Goal: Download file/media

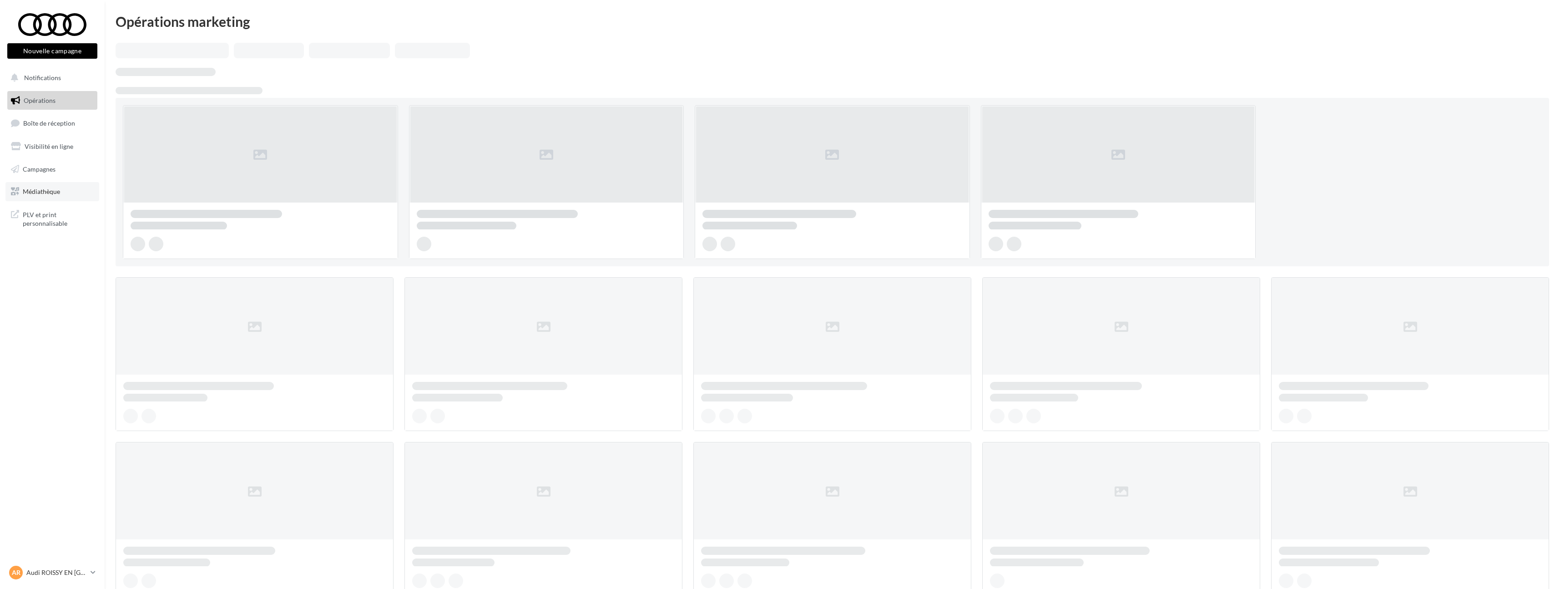
click at [41, 194] on span "Médiathèque" at bounding box center [41, 191] width 37 height 8
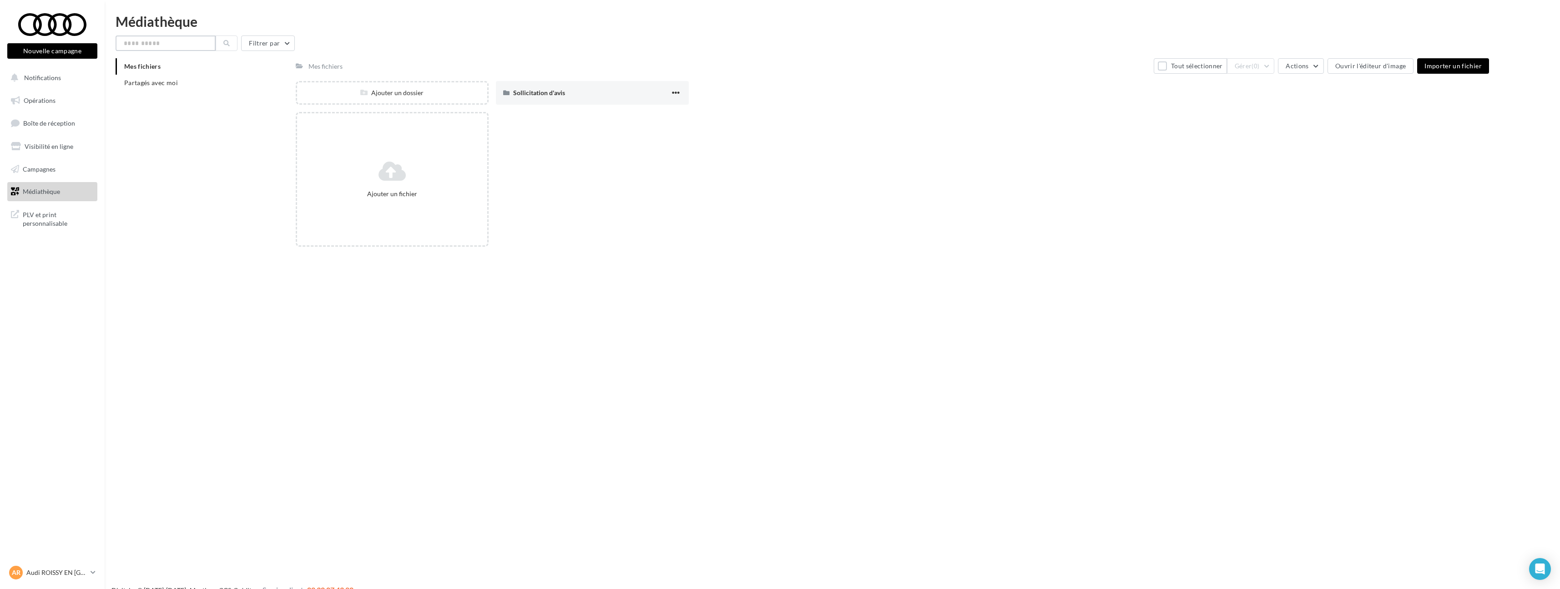
click at [142, 43] on input "text" at bounding box center [166, 42] width 100 height 15
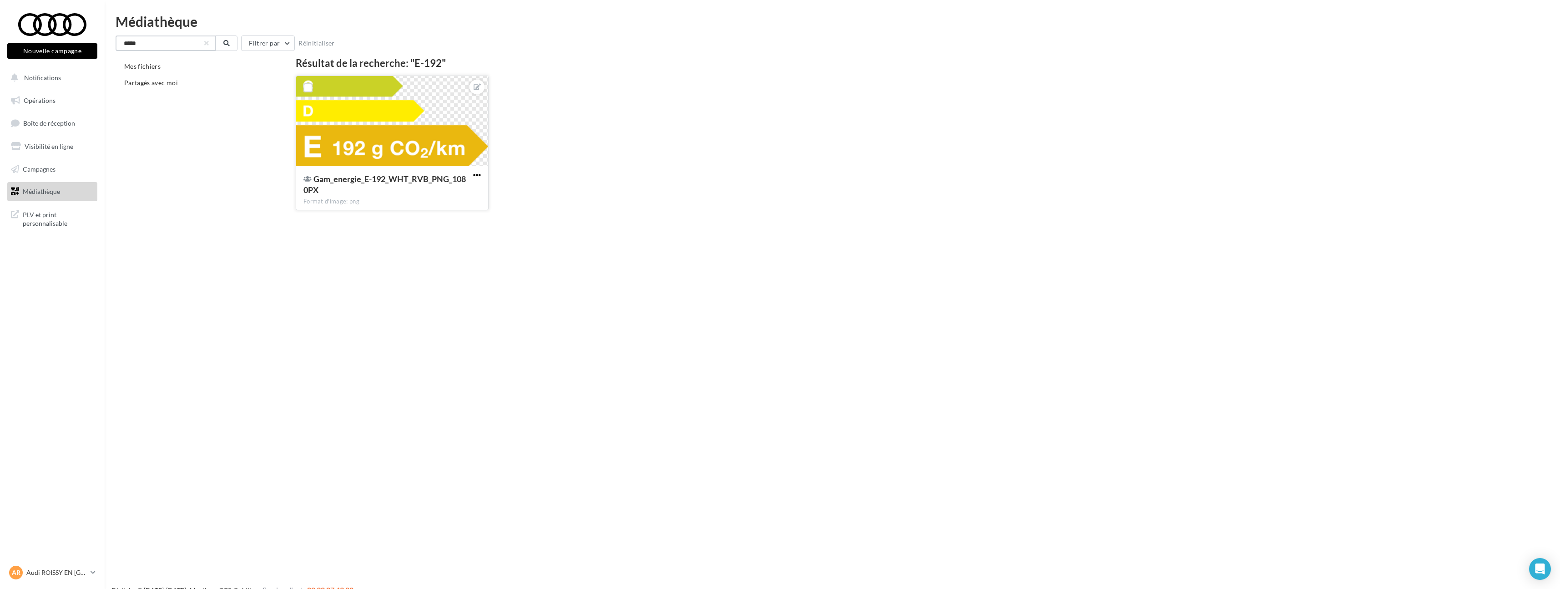
type input "*****"
click at [478, 173] on span "button" at bounding box center [477, 175] width 8 height 8
click at [461, 212] on button "Télécharger" at bounding box center [435, 217] width 96 height 24
click at [34, 74] on span "Notifications" at bounding box center [42, 78] width 37 height 8
click at [58, 72] on button "Notifications" at bounding box center [50, 77] width 90 height 19
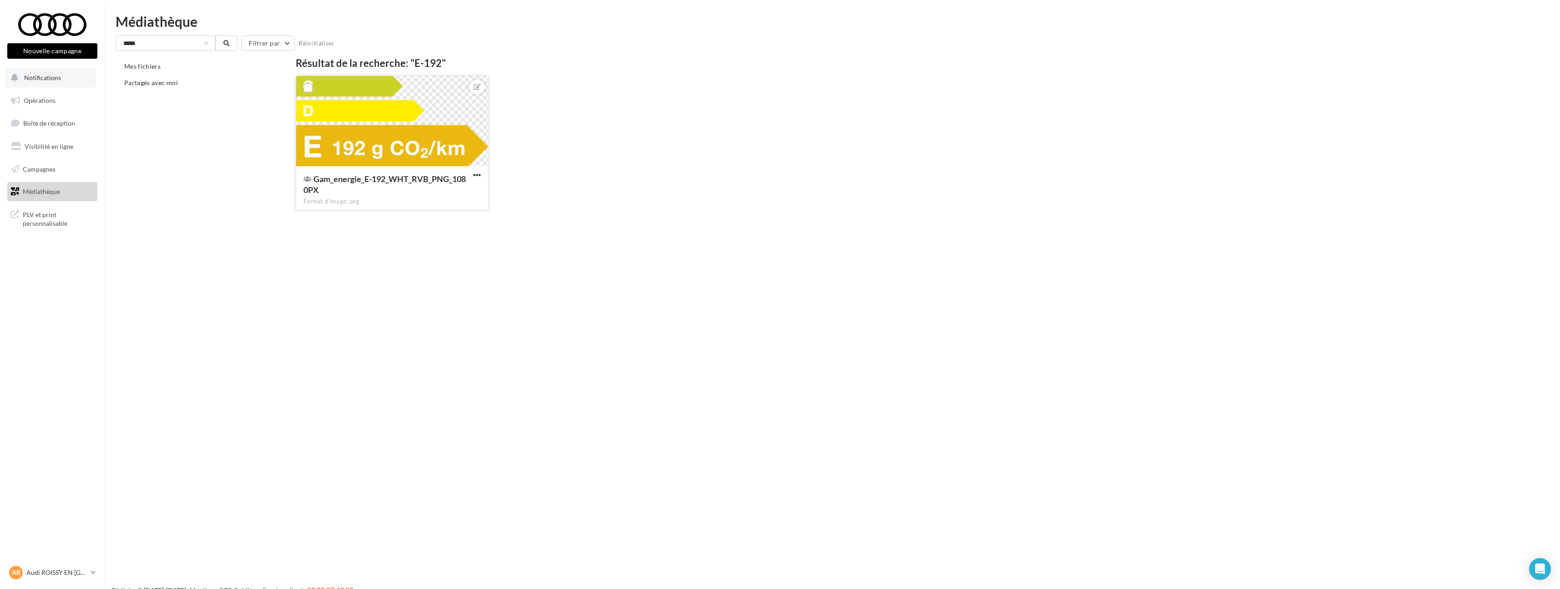
click at [53, 79] on span "Notifications" at bounding box center [42, 78] width 37 height 8
click at [50, 97] on span "Opérations" at bounding box center [40, 100] width 32 height 8
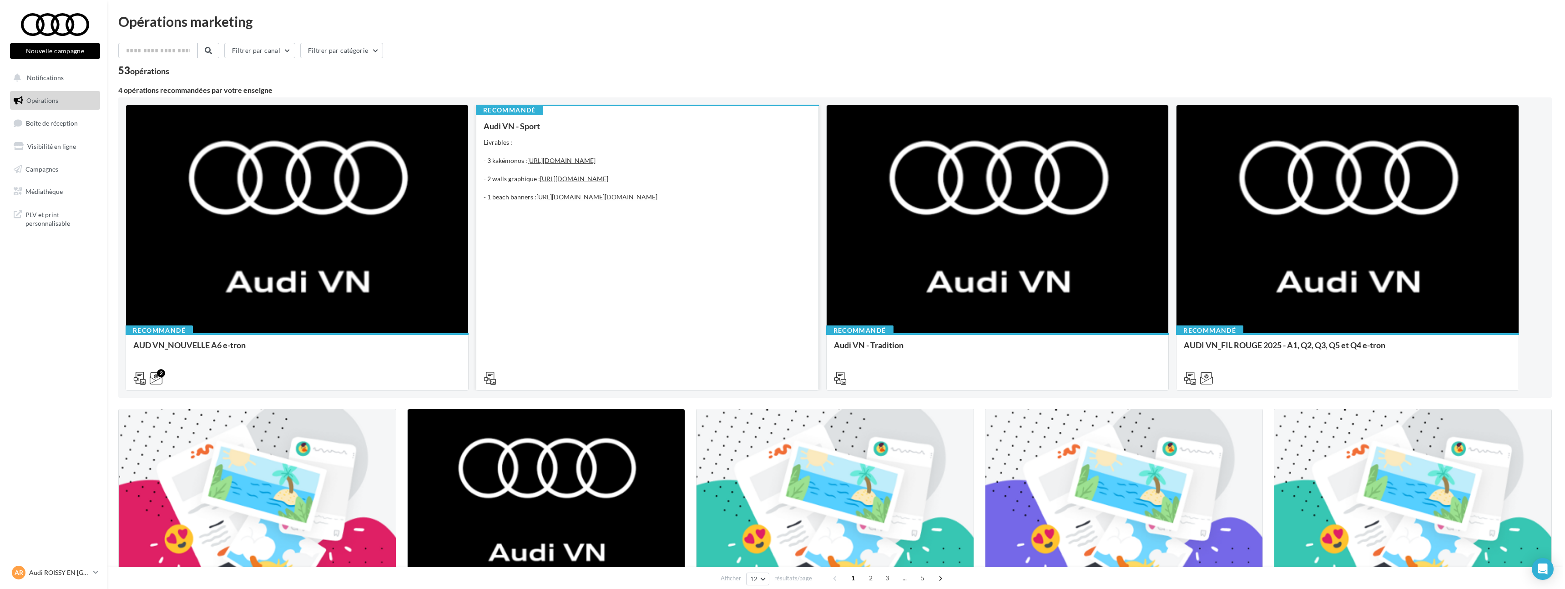
scroll to position [196, 0]
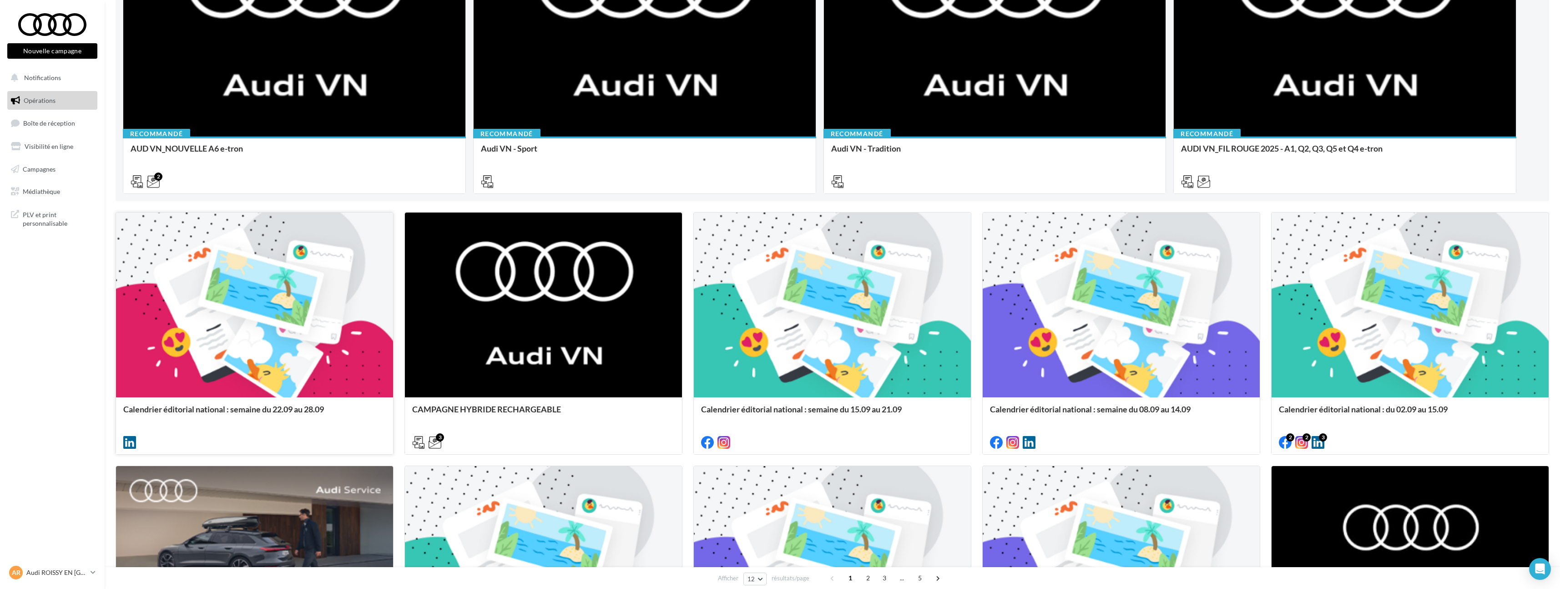
click at [302, 325] on div at bounding box center [254, 305] width 277 height 186
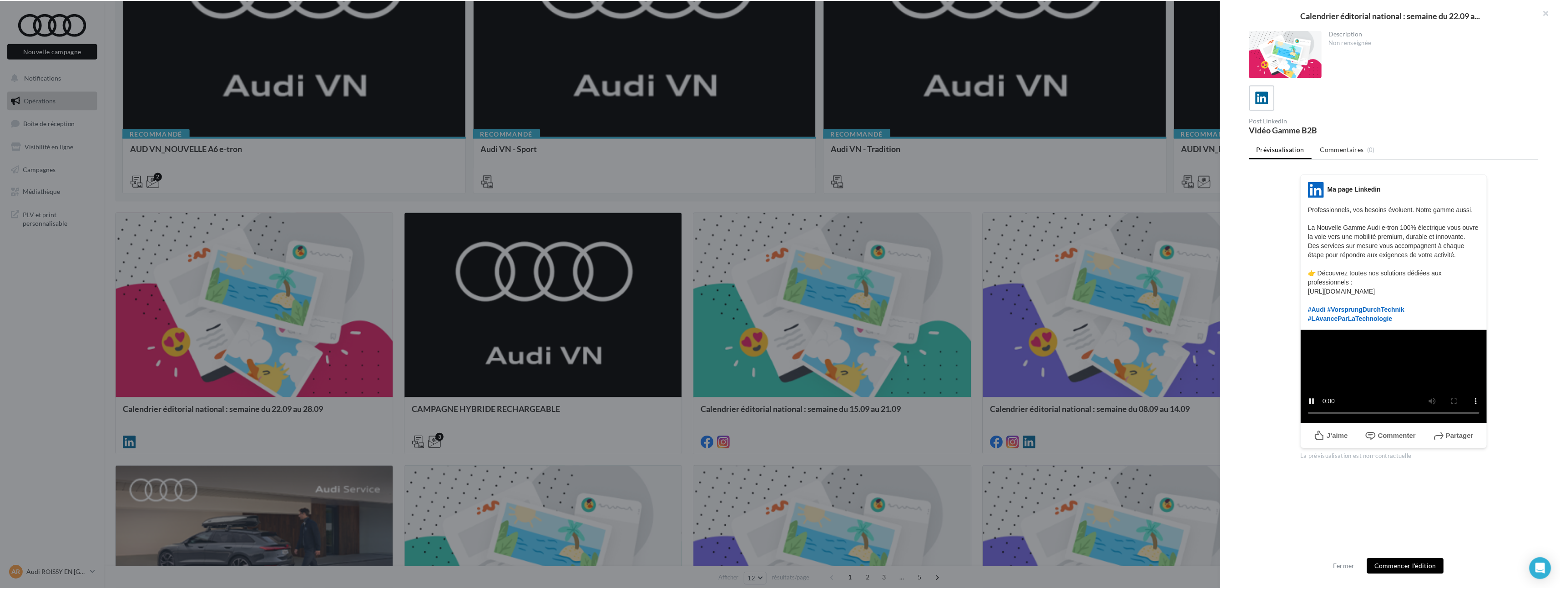
scroll to position [0, 0]
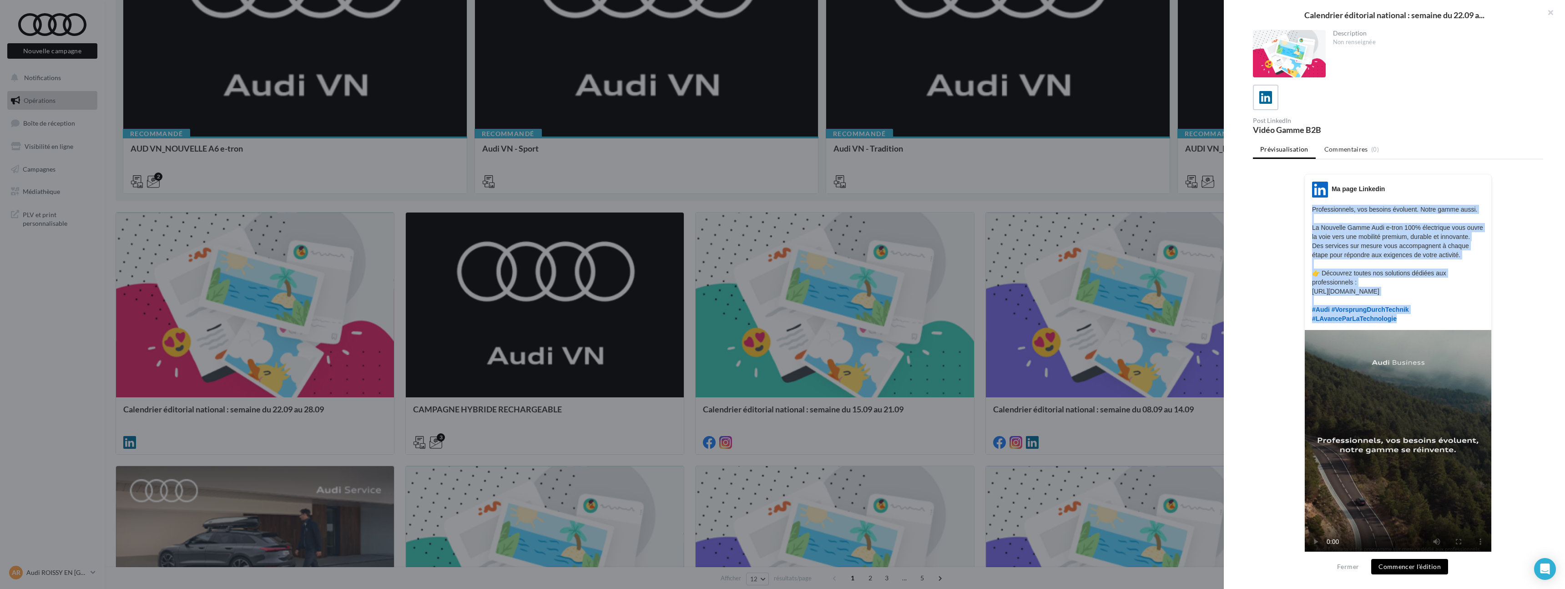
drag, startPoint x: 1411, startPoint y: 339, endPoint x: 1306, endPoint y: 211, distance: 165.5
click at [1306, 211] on div "LinkedIn Ma page Linkedin Professionnels, vos besoins évoluent. Notre gamme aus…" at bounding box center [1398, 251] width 186 height 141
copy p "Professionnels, vos besoins évoluent. Notre gamme aussi. La Nouvelle Gamme Audi…"
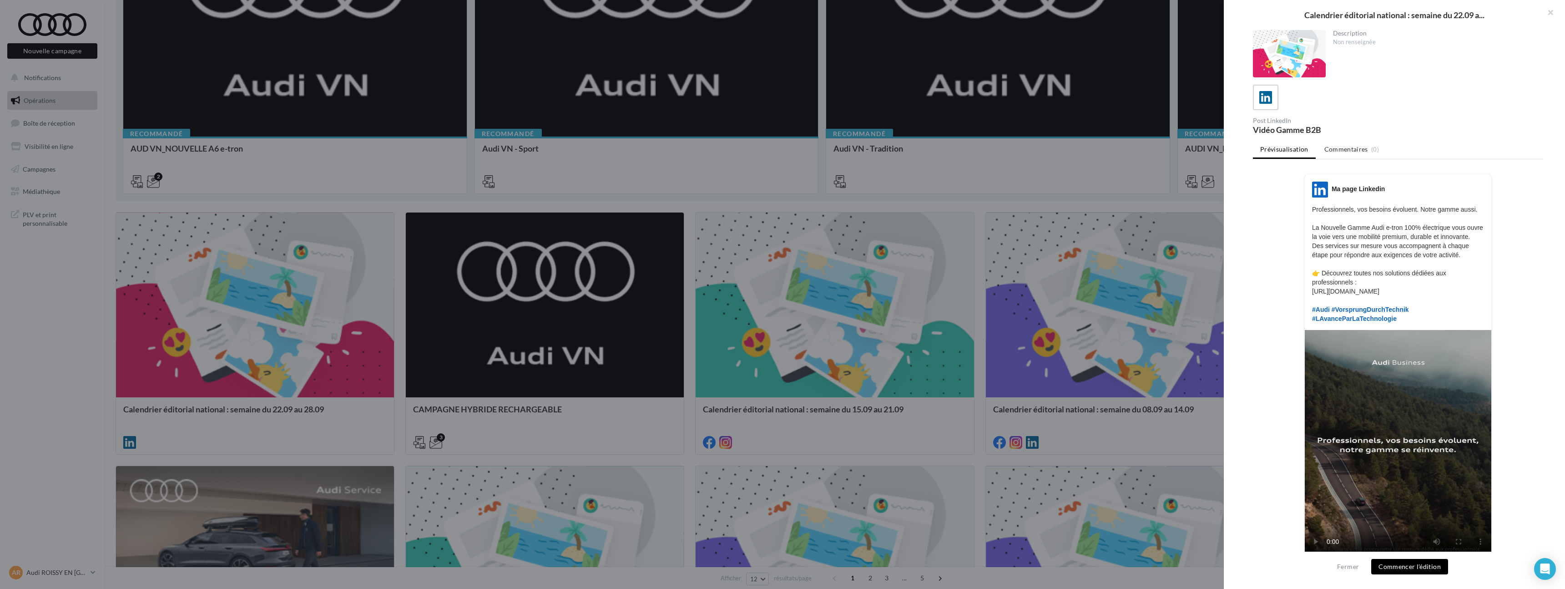
click at [972, 383] on div at bounding box center [782, 294] width 1565 height 589
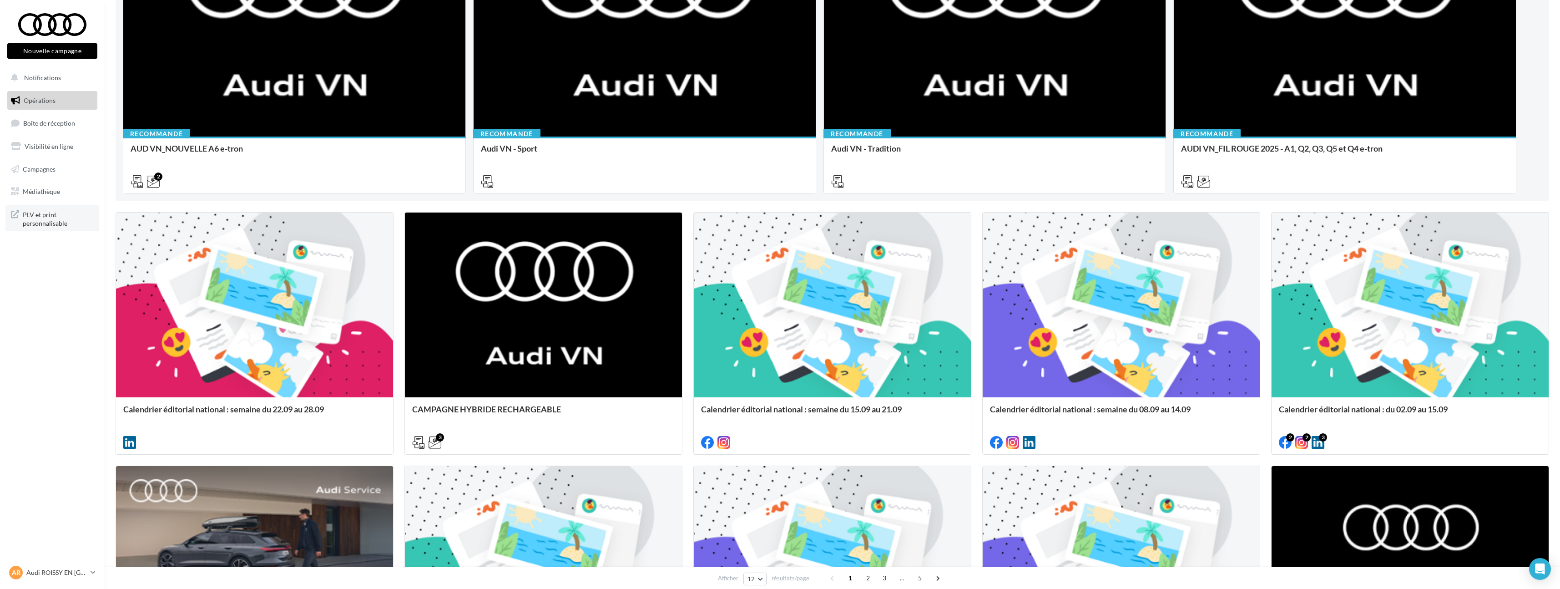
click at [48, 218] on span "PLV et print personnalisable" at bounding box center [58, 218] width 71 height 20
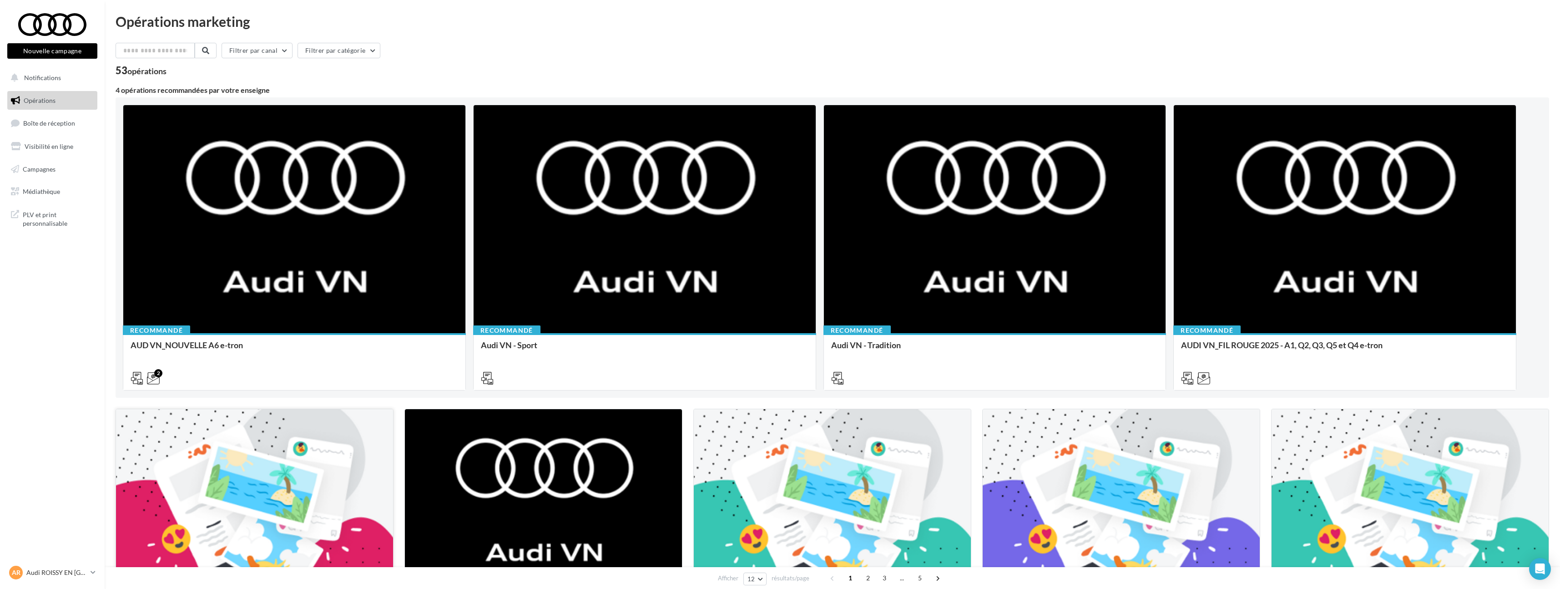
click at [281, 493] on div at bounding box center [254, 502] width 277 height 186
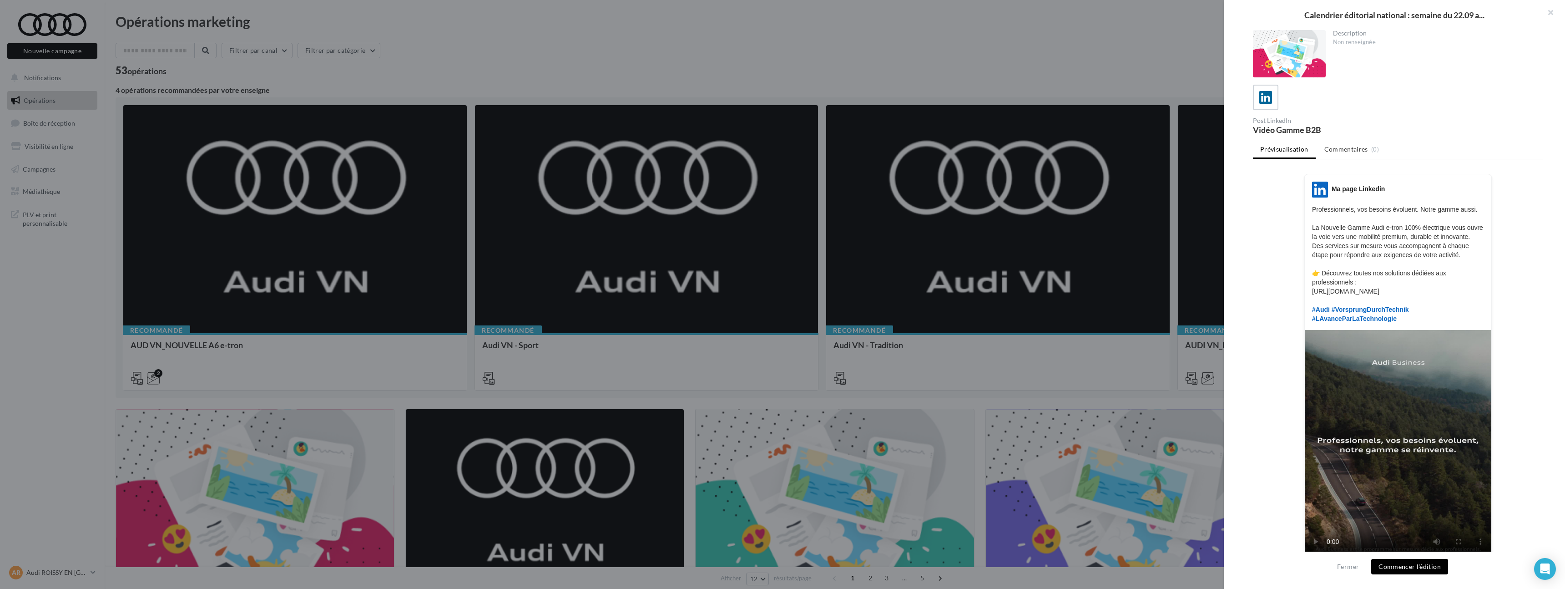
click at [579, 392] on div at bounding box center [782, 294] width 1565 height 589
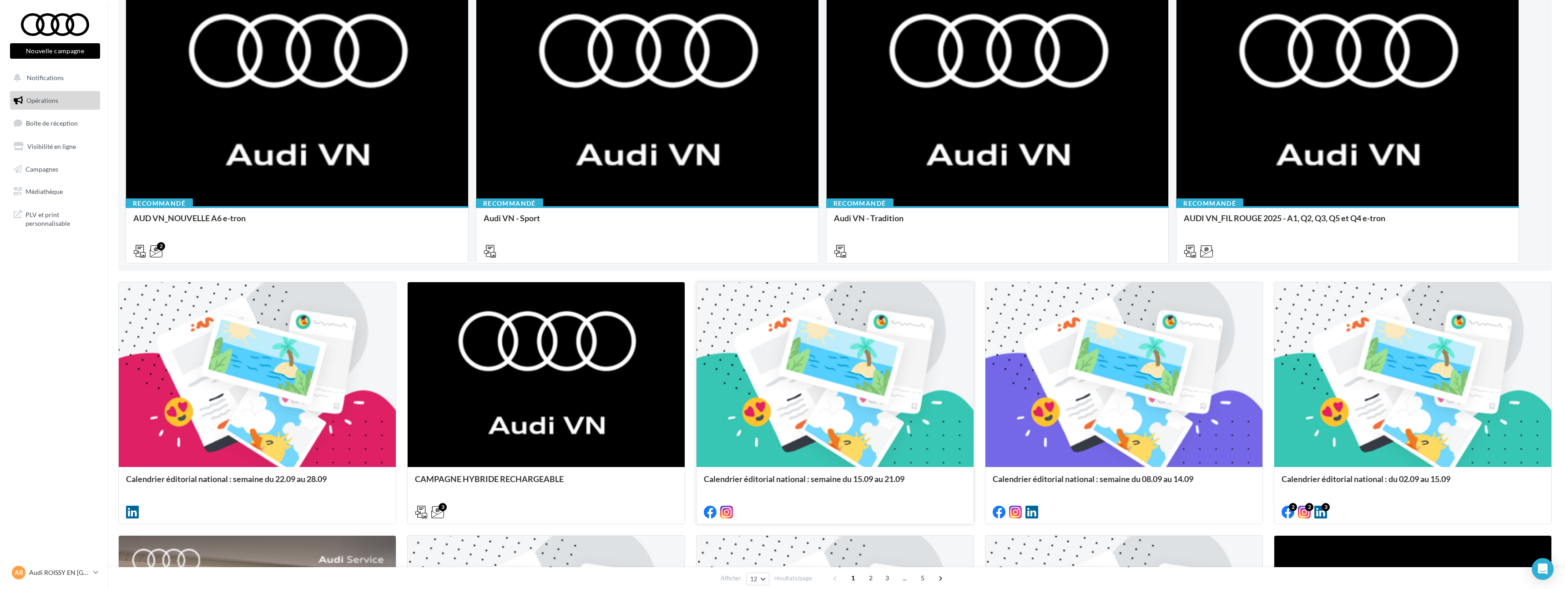
scroll to position [191, 0]
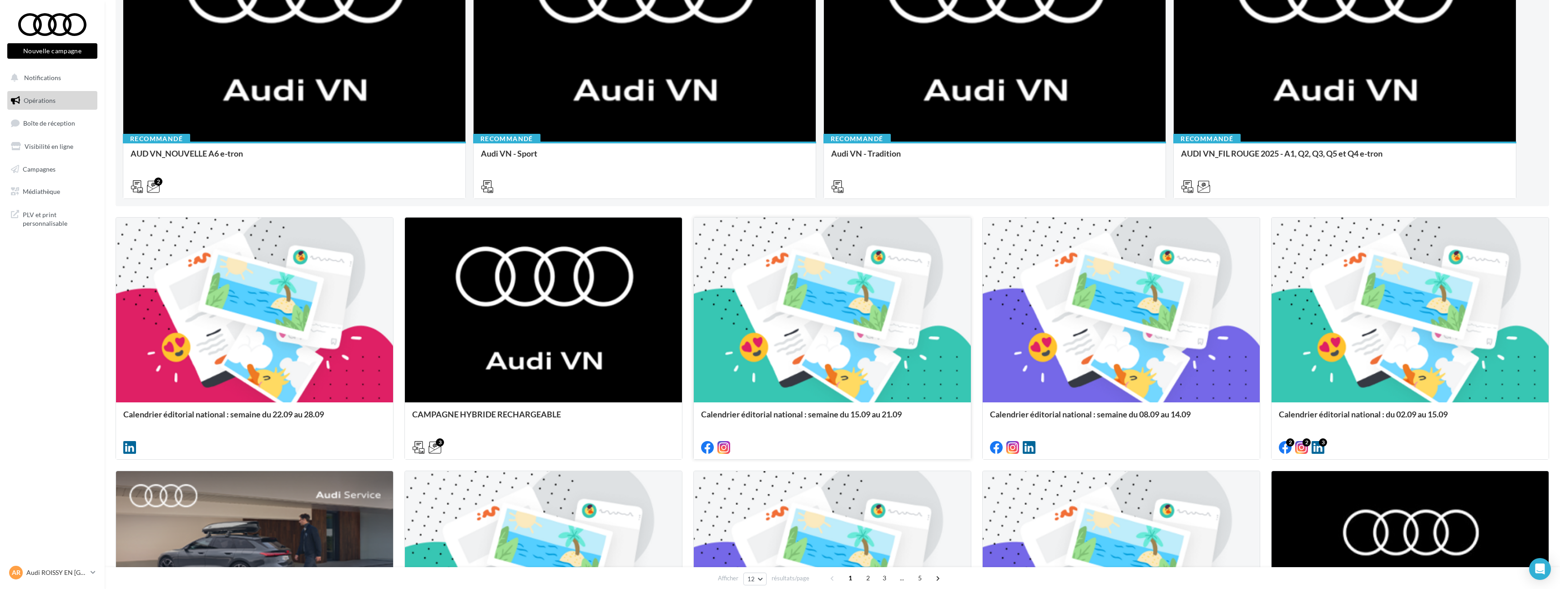
click at [772, 357] on div at bounding box center [832, 310] width 277 height 186
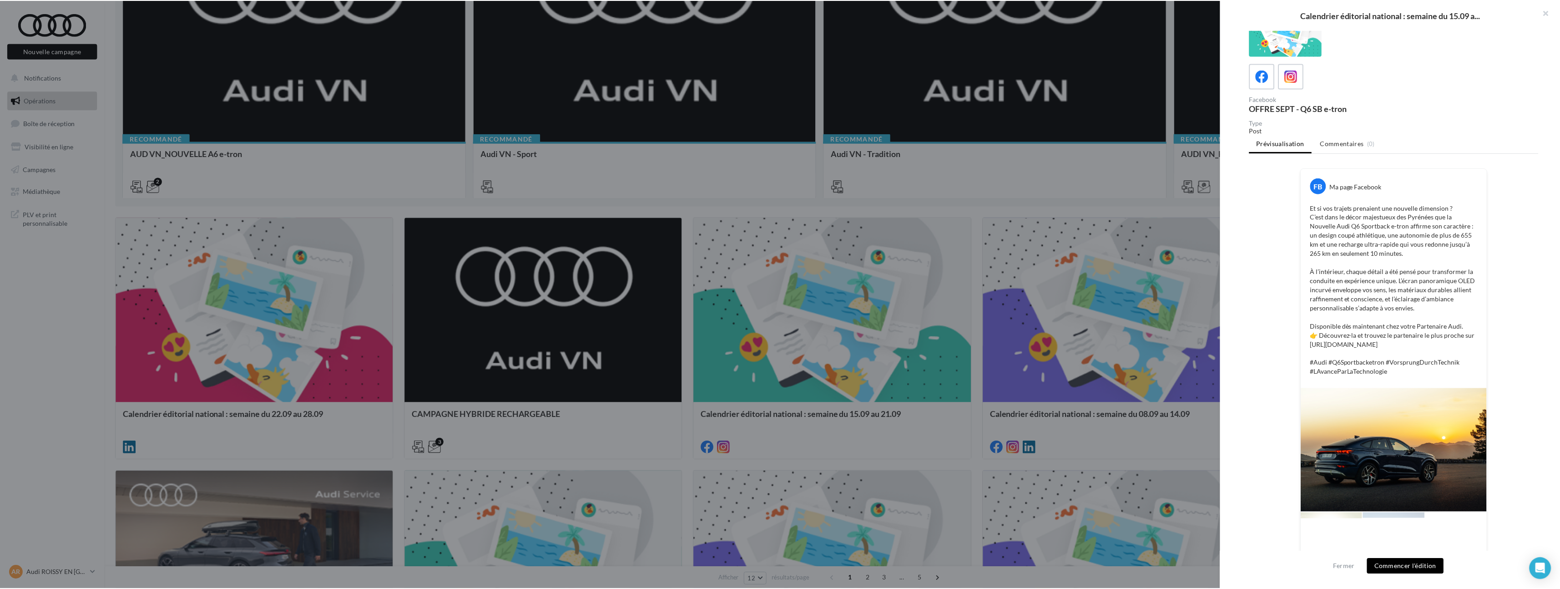
scroll to position [0, 0]
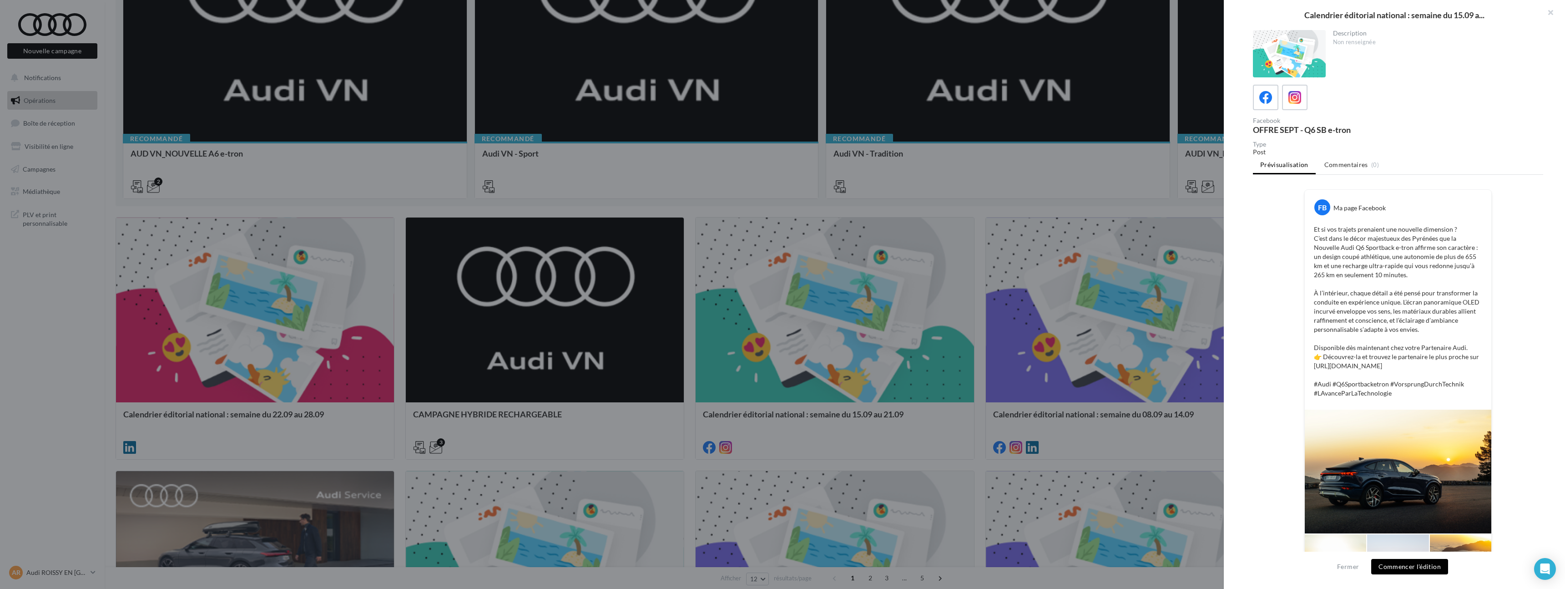
click at [687, 307] on div at bounding box center [782, 294] width 1565 height 589
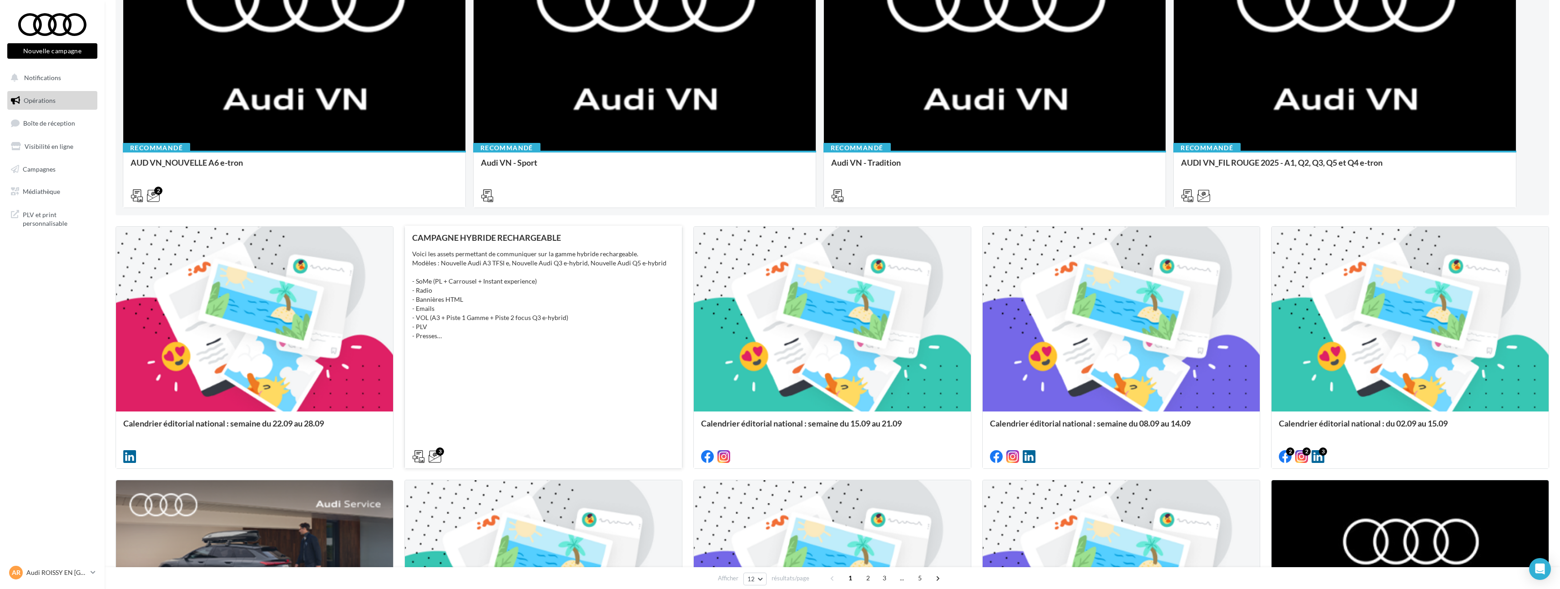
scroll to position [181, 0]
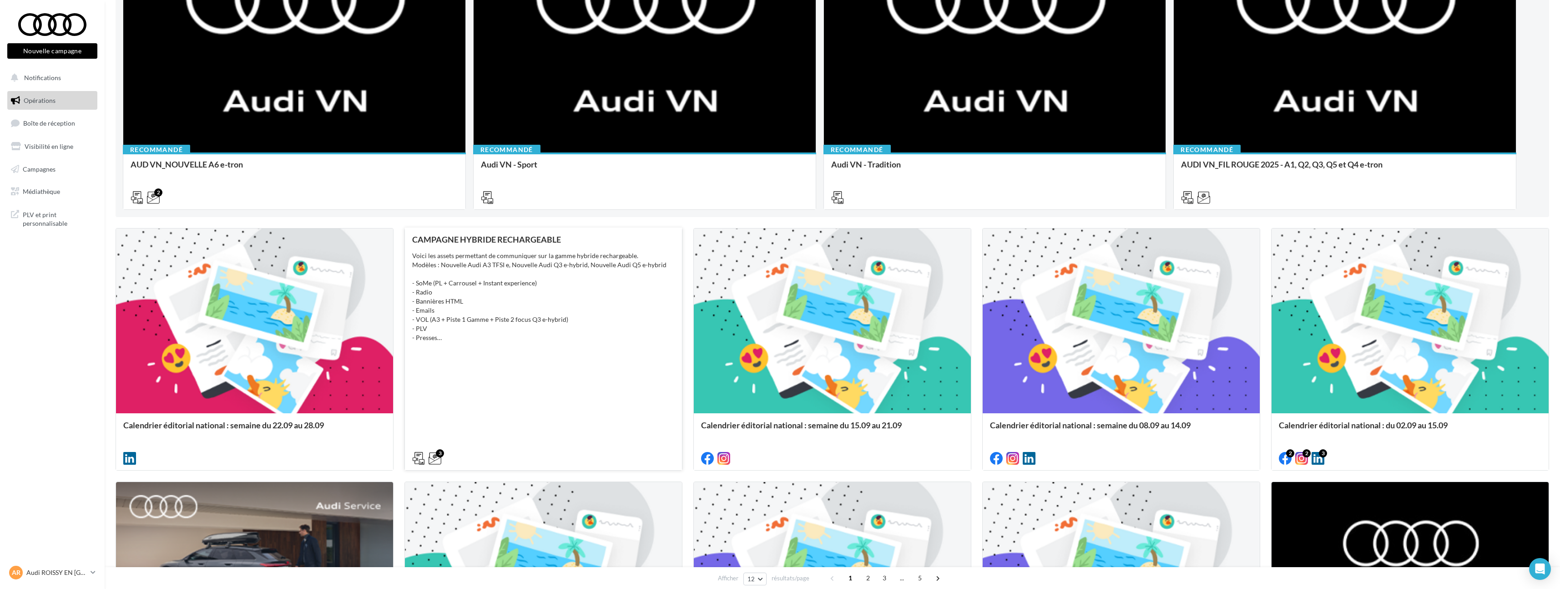
click at [612, 321] on div "Voici les assets permettant de communiquer sur la gamme hybride rechargeable. M…" at bounding box center [543, 296] width 262 height 91
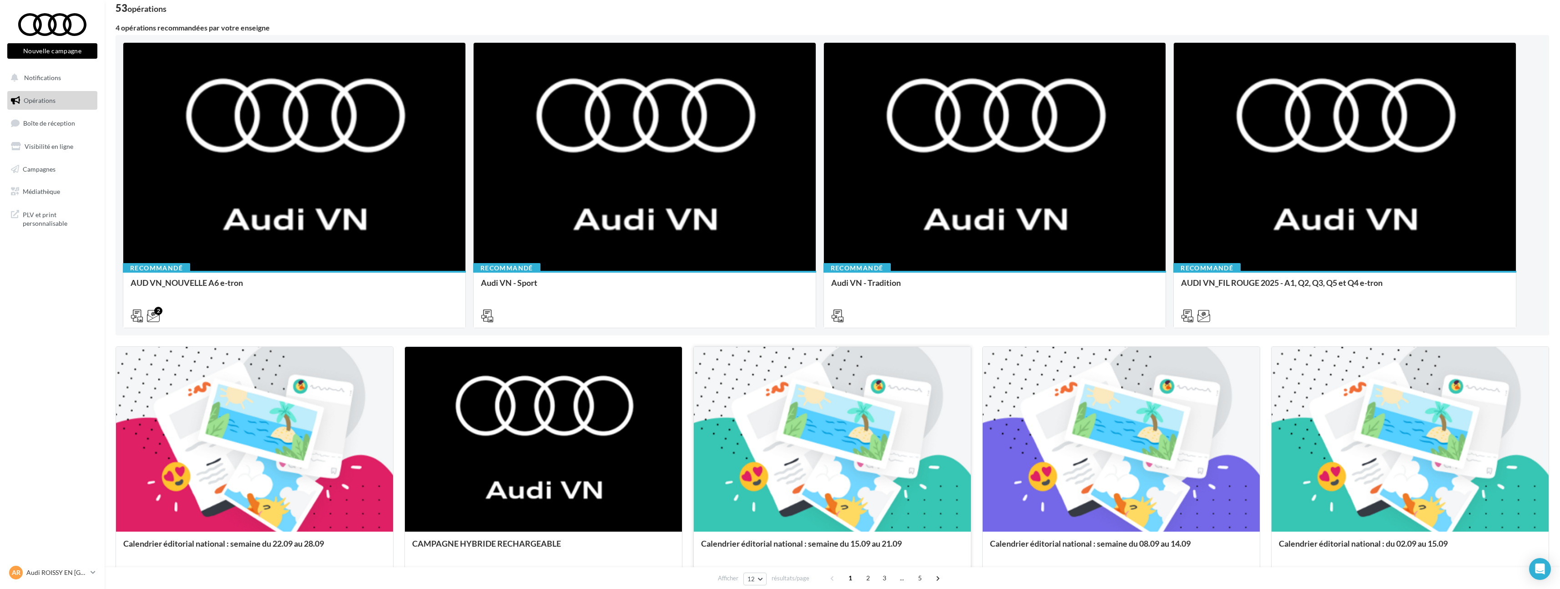
scroll to position [0, 0]
